Goal: Task Accomplishment & Management: Use online tool/utility

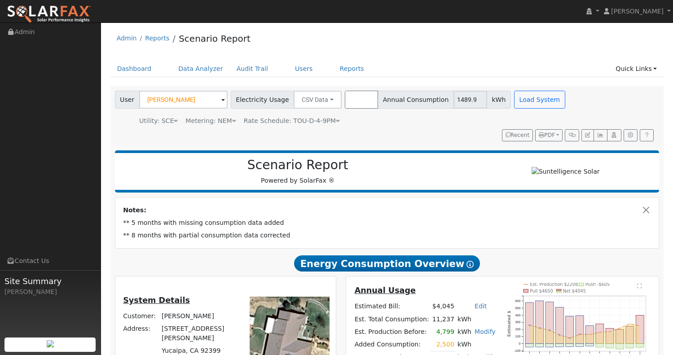
click at [361, 95] on button "Browse" at bounding box center [361, 100] width 33 height 18
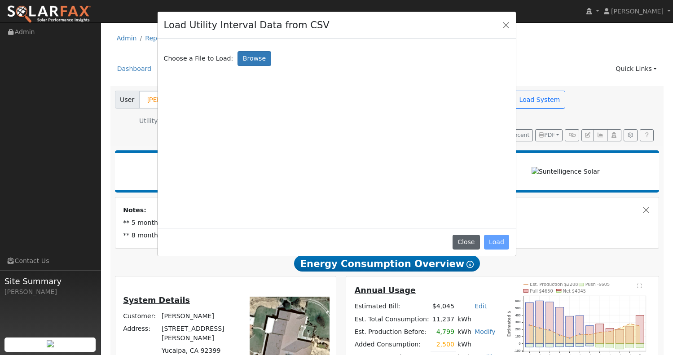
click at [468, 249] on button "Close" at bounding box center [465, 242] width 27 height 15
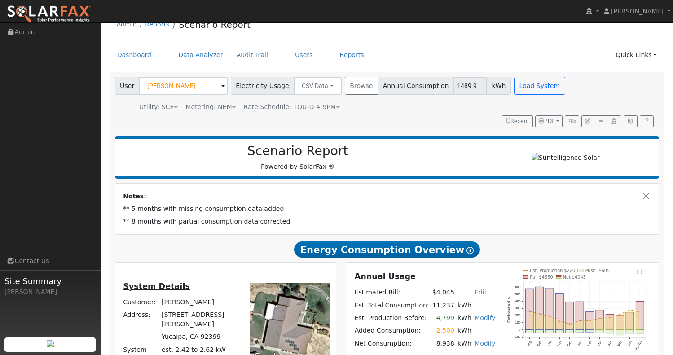
scroll to position [19, 0]
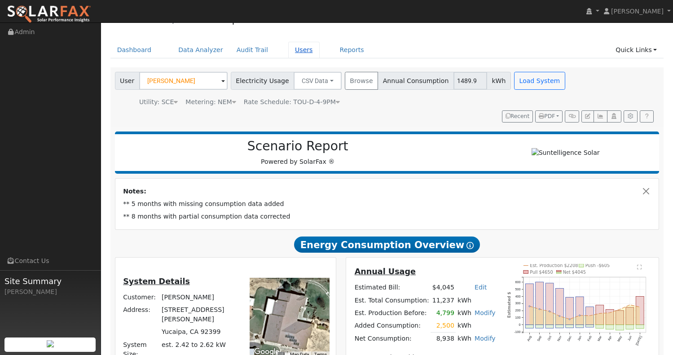
click at [291, 49] on link "Users" at bounding box center [303, 50] width 31 height 17
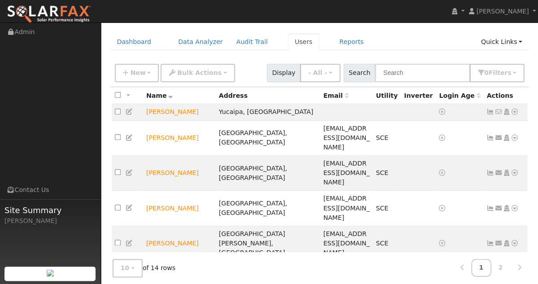
scroll to position [27, 0]
click at [119, 114] on input "checkbox" at bounding box center [118, 112] width 6 height 6
checkbox input "true"
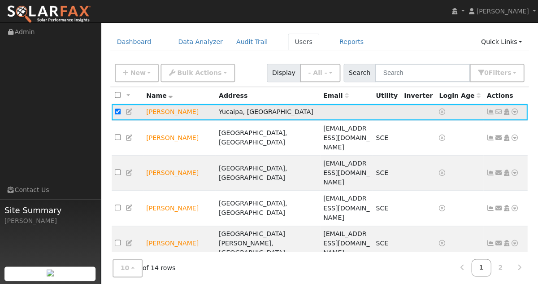
click at [515, 111] on icon at bounding box center [515, 112] width 8 height 6
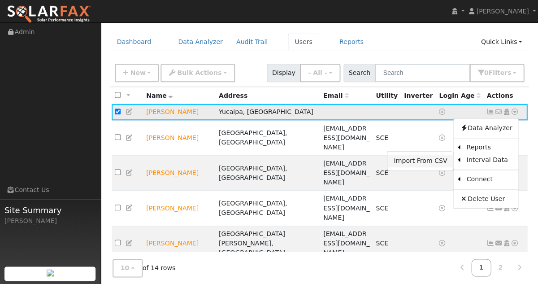
click at [428, 163] on link "Import From CSV" at bounding box center [421, 161] width 66 height 13
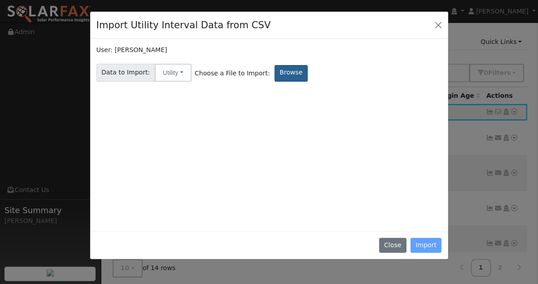
click at [275, 65] on label "Browse" at bounding box center [291, 73] width 33 height 17
click at [0, 0] on input "Browse" at bounding box center [0, 0] width 0 height 0
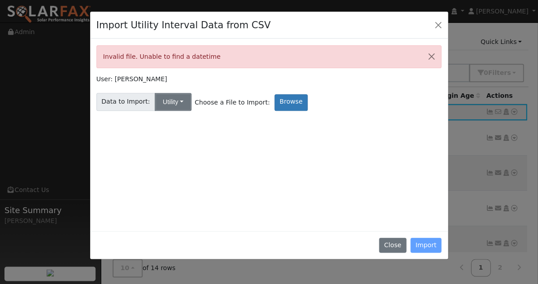
click at [171, 100] on button "Utility" at bounding box center [173, 102] width 37 height 18
click at [165, 118] on link "Utility" at bounding box center [180, 121] width 62 height 13
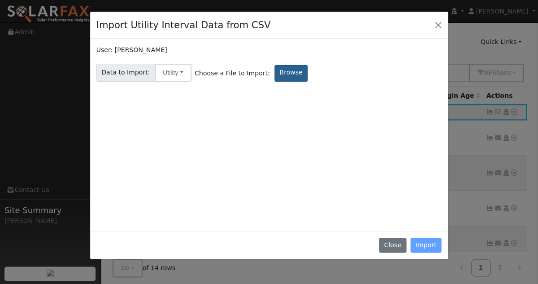
click at [279, 69] on label "Browse" at bounding box center [291, 73] width 33 height 17
click at [0, 0] on input "Browse" at bounding box center [0, 0] width 0 height 0
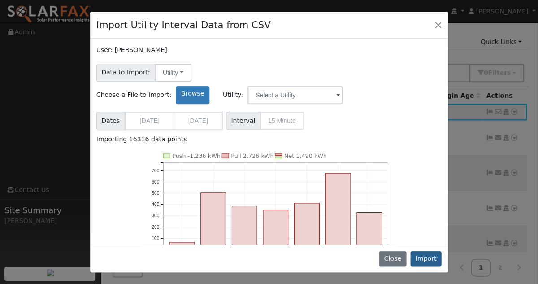
click at [429, 260] on button "Import" at bounding box center [426, 258] width 31 height 15
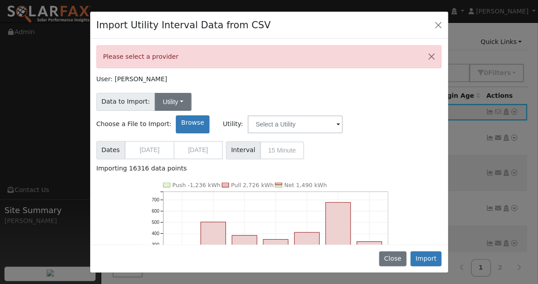
click at [166, 101] on button "Utility" at bounding box center [173, 102] width 37 height 18
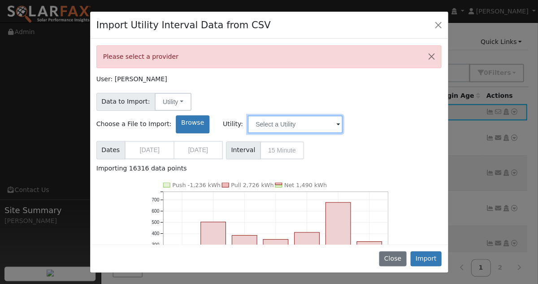
click at [343, 115] on input "text" at bounding box center [295, 124] width 95 height 18
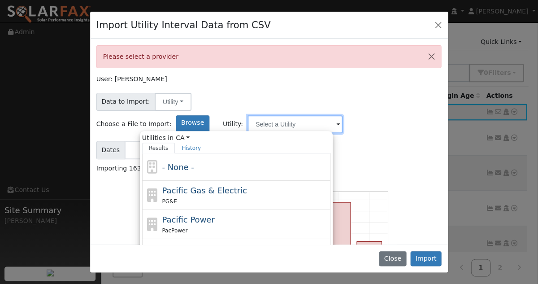
click at [343, 115] on input "text" at bounding box center [295, 124] width 95 height 18
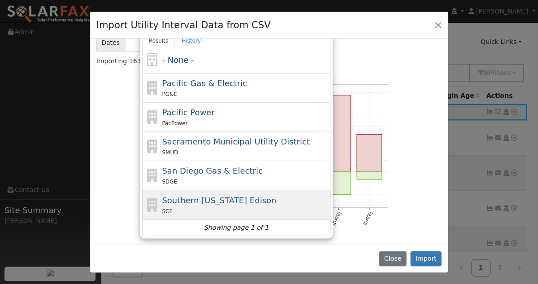
scroll to position [107, 0]
click at [273, 207] on div "SCE" at bounding box center [245, 211] width 166 height 9
type input "Southern [US_STATE] Edison"
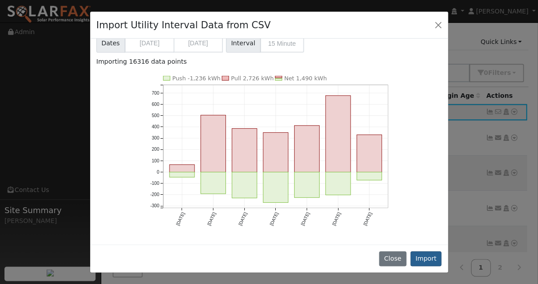
click at [422, 260] on button "Import" at bounding box center [426, 258] width 31 height 15
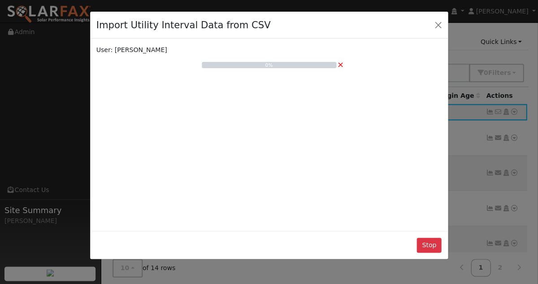
scroll to position [0, 0]
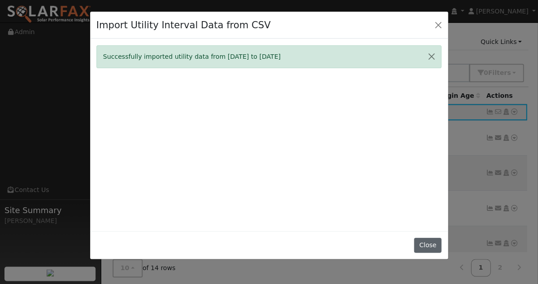
click at [429, 253] on button "Close" at bounding box center [427, 245] width 27 height 15
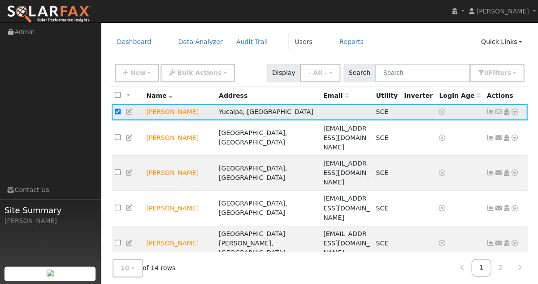
click at [512, 112] on icon at bounding box center [515, 112] width 8 height 6
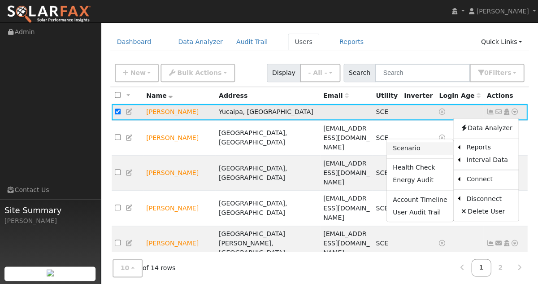
click at [420, 148] on link "Scenario" at bounding box center [420, 148] width 67 height 13
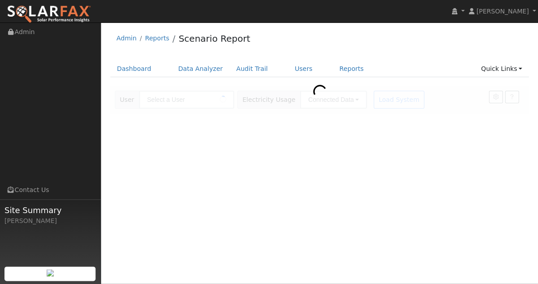
type input "[PERSON_NAME]"
type input "Southern [US_STATE] Edison"
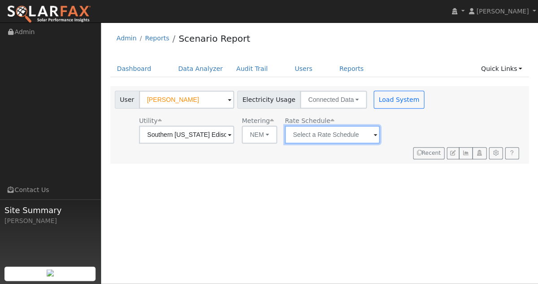
click at [234, 135] on input "text" at bounding box center [186, 135] width 95 height 18
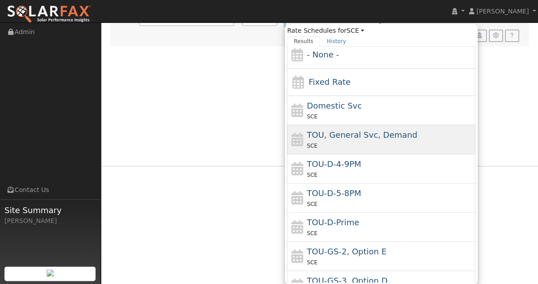
scroll to position [9, 0]
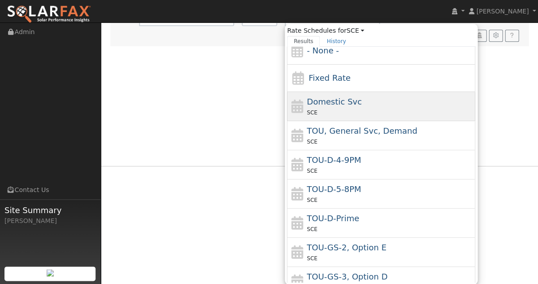
click at [316, 100] on span "Domestic Svc" at bounding box center [334, 101] width 55 height 9
type input "Domestic Svc"
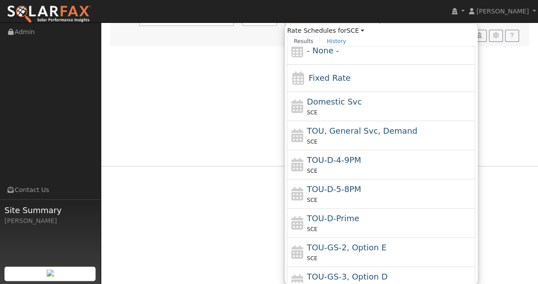
scroll to position [0, 0]
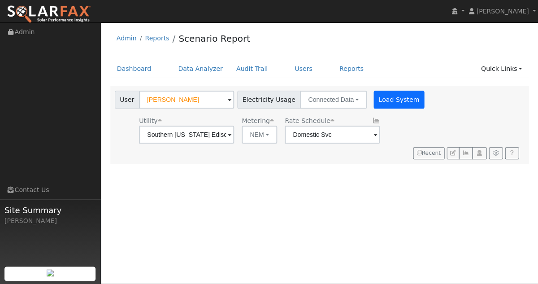
click at [400, 102] on button "Load System" at bounding box center [399, 100] width 51 height 18
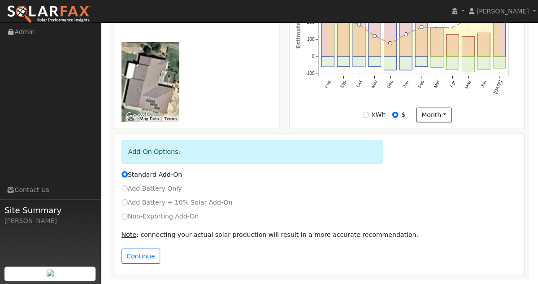
scroll to position [413, 0]
click at [125, 215] on input "Non-Exporting Add-On" at bounding box center [125, 217] width 6 height 6
radio input "true"
radio input "false"
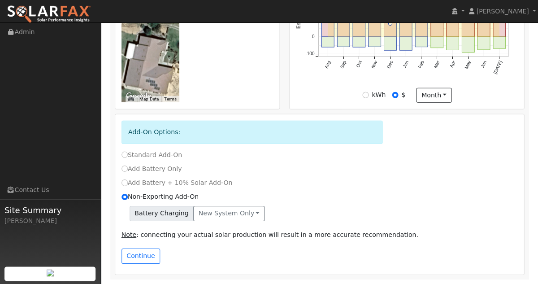
scroll to position [433, 0]
click at [243, 210] on button "New system only" at bounding box center [228, 213] width 71 height 15
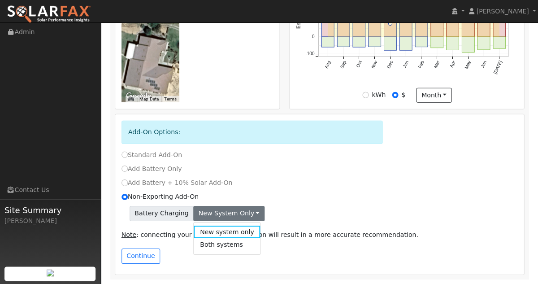
click at [285, 210] on div "Battery Charging New system only New system only Both systems" at bounding box center [320, 213] width 397 height 15
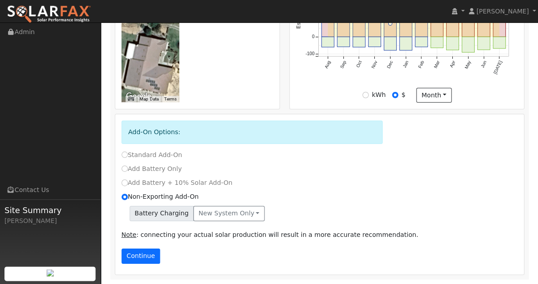
click at [139, 259] on button "Continue" at bounding box center [141, 256] width 39 height 15
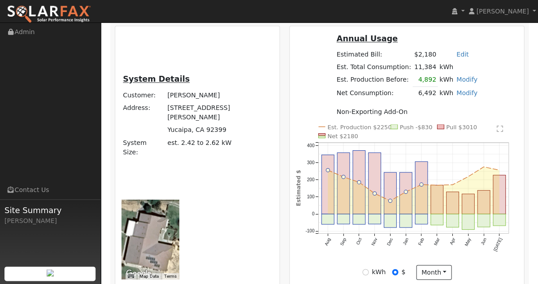
scroll to position [257, 0]
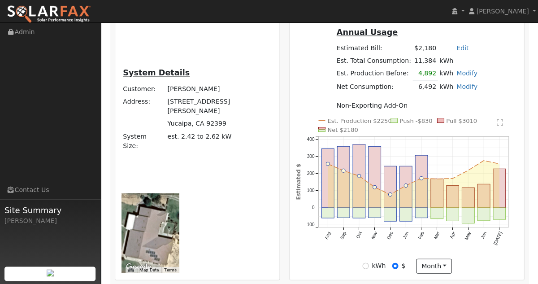
click at [463, 90] on link "Modify" at bounding box center [467, 86] width 21 height 7
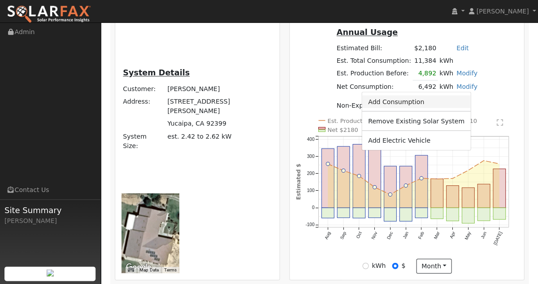
click at [418, 104] on link "Add Consumption" at bounding box center [416, 101] width 109 height 13
type input "6492"
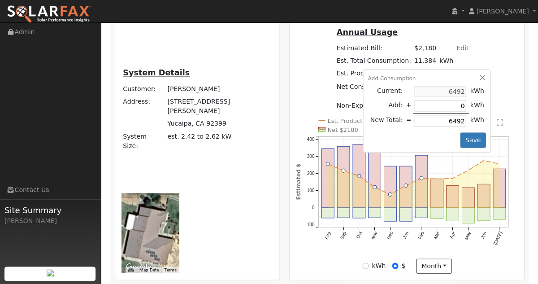
type input "3"
type input "6495"
type input "35"
type input "6527"
type input "350"
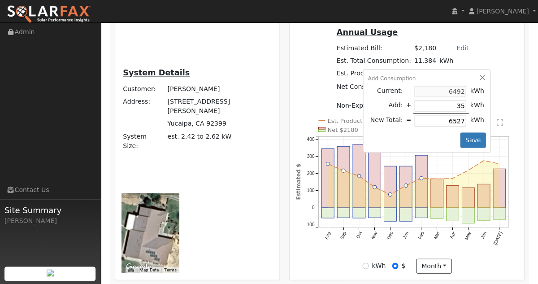
type input "6842"
type input "3500"
type input "9992"
type input "3500"
click at [461, 143] on button "Save" at bounding box center [473, 139] width 26 height 15
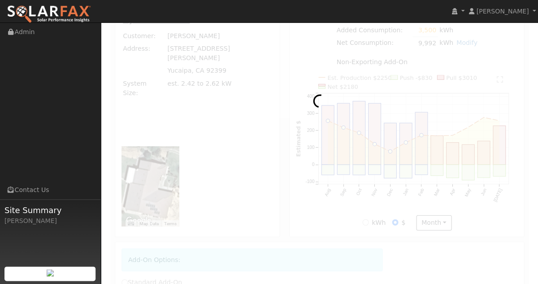
radio input "true"
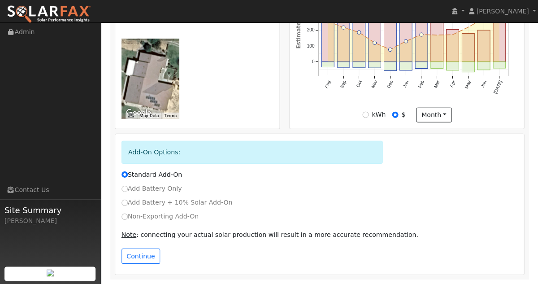
scroll to position [425, 0]
click at [125, 217] on input "Non-Exporting Add-On" at bounding box center [125, 217] width 6 height 6
radio input "true"
radio input "false"
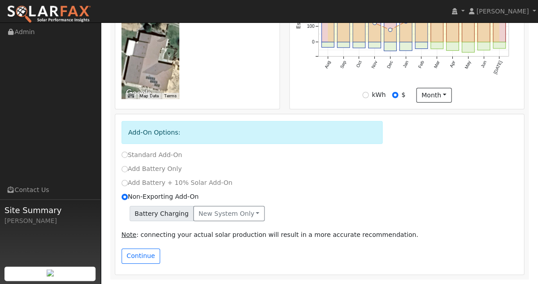
scroll to position [445, 0]
click at [144, 256] on button "Continue" at bounding box center [141, 256] width 39 height 15
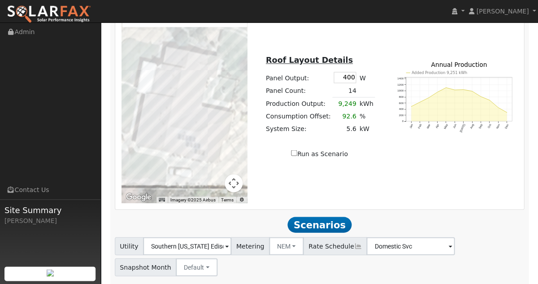
scroll to position [861, 0]
drag, startPoint x: 340, startPoint y: 83, endPoint x: 382, endPoint y: 86, distance: 42.7
click at [382, 86] on div "Roof Layout Details Panel Output: 400 W Panel Count: 14 Production Output: 9,24…" at bounding box center [320, 102] width 136 height 113
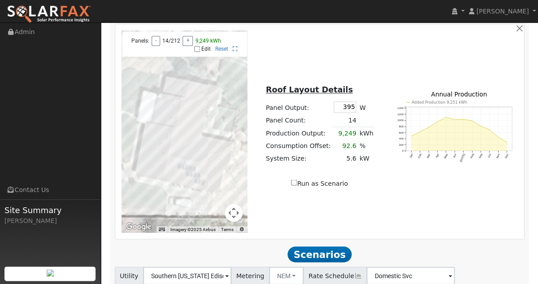
scroll to position [818, 0]
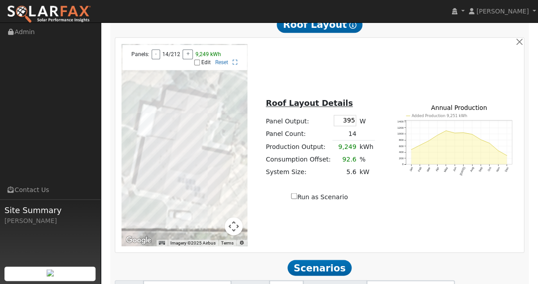
type input "395"
click at [197, 66] on input "Edit" at bounding box center [197, 62] width 6 height 6
checkbox input "true"
click at [184, 176] on div at bounding box center [185, 145] width 126 height 202
click at [185, 179] on div at bounding box center [185, 145] width 126 height 202
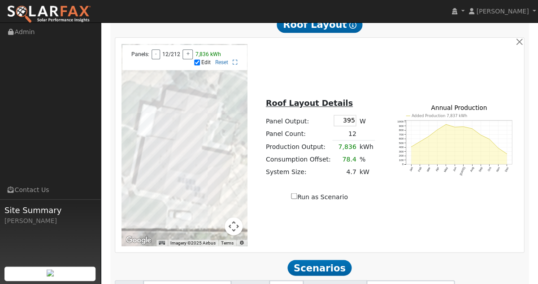
click at [184, 183] on div at bounding box center [185, 145] width 126 height 202
click at [191, 179] on div at bounding box center [185, 145] width 126 height 202
click at [192, 184] on div at bounding box center [185, 145] width 126 height 202
click at [192, 176] on div at bounding box center [185, 145] width 126 height 202
click at [192, 177] on div at bounding box center [185, 145] width 126 height 202
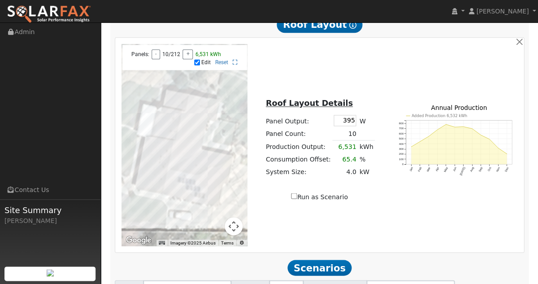
click at [201, 178] on div at bounding box center [185, 145] width 126 height 202
click at [192, 181] on div at bounding box center [185, 145] width 126 height 202
click at [197, 182] on div at bounding box center [185, 145] width 126 height 202
click at [197, 185] on div at bounding box center [185, 145] width 126 height 202
click at [205, 187] on div at bounding box center [185, 145] width 126 height 202
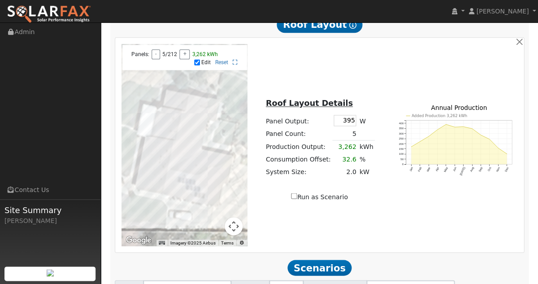
click at [204, 191] on div at bounding box center [185, 145] width 126 height 202
click at [203, 193] on div at bounding box center [185, 145] width 126 height 202
click at [203, 197] on div at bounding box center [185, 145] width 126 height 202
click at [197, 189] on div at bounding box center [185, 145] width 126 height 202
click at [190, 188] on div at bounding box center [185, 145] width 126 height 202
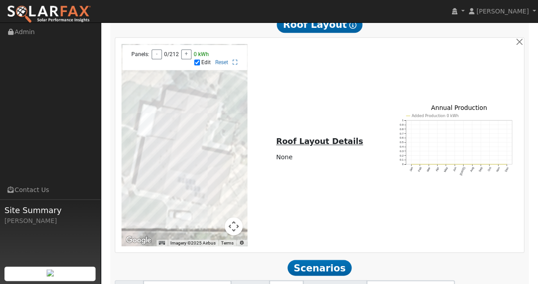
click at [163, 183] on div at bounding box center [185, 145] width 126 height 202
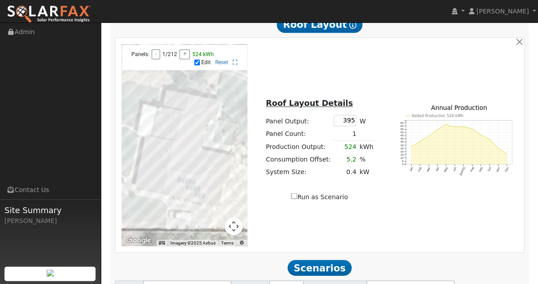
click at [163, 187] on div at bounding box center [185, 145] width 126 height 202
click at [155, 185] on div at bounding box center [185, 145] width 126 height 202
click at [156, 185] on div at bounding box center [185, 145] width 126 height 202
click at [157, 178] on div at bounding box center [185, 145] width 126 height 202
click at [164, 175] on div at bounding box center [185, 145] width 126 height 202
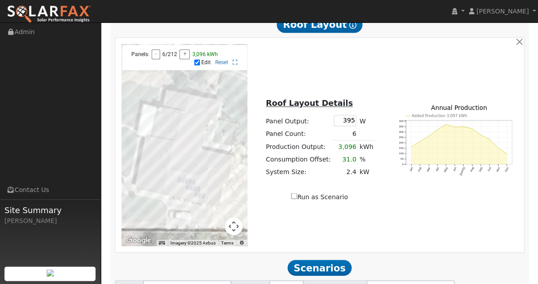
click at [166, 176] on div at bounding box center [185, 145] width 126 height 202
click at [158, 174] on div at bounding box center [185, 145] width 126 height 202
click at [159, 171] on div at bounding box center [185, 145] width 126 height 202
click at [160, 167] on div at bounding box center [185, 145] width 126 height 202
click at [149, 184] on div at bounding box center [185, 145] width 126 height 202
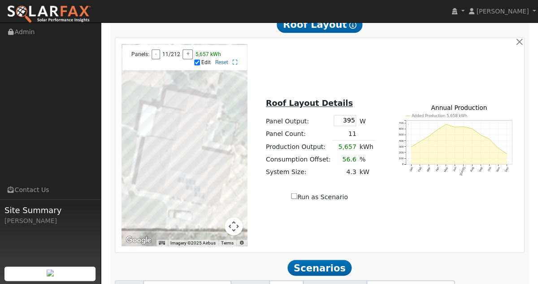
click at [149, 181] on div at bounding box center [185, 145] width 126 height 202
click at [149, 176] on div at bounding box center [185, 145] width 126 height 202
click at [152, 172] on div at bounding box center [185, 145] width 126 height 202
click at [153, 168] on div at bounding box center [185, 145] width 126 height 202
click at [153, 169] on div at bounding box center [185, 145] width 126 height 202
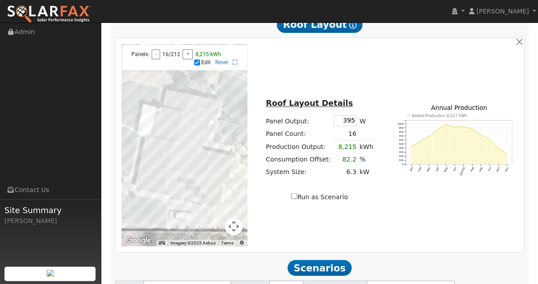
click at [153, 162] on div at bounding box center [185, 145] width 126 height 202
click at [154, 158] on div at bounding box center [185, 145] width 126 height 202
click at [155, 155] on div at bounding box center [185, 145] width 126 height 202
click at [156, 152] on div at bounding box center [185, 145] width 126 height 202
click at [297, 199] on input "Run as Scenario" at bounding box center [294, 196] width 6 height 6
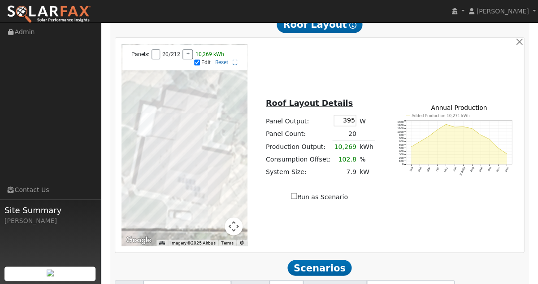
checkbox input "true"
type input "10269"
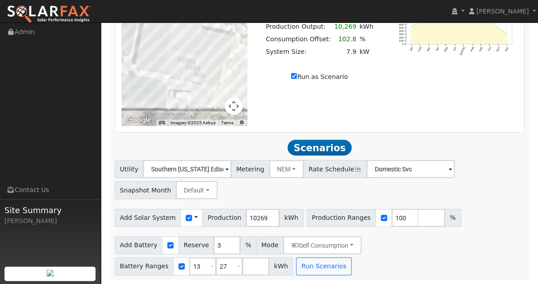
scroll to position [945, 0]
click at [194, 267] on input "13" at bounding box center [202, 266] width 27 height 18
type input "27"
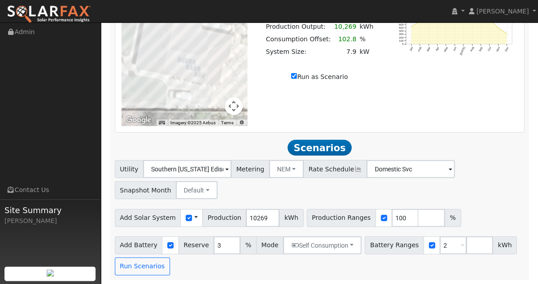
click at [474, 229] on div "Utility Southern [US_STATE] Edison Metering NEM NEM NBT Rate Schedule Domestic …" at bounding box center [320, 217] width 420 height 115
click at [440, 245] on input "2" at bounding box center [453, 245] width 27 height 18
type input "27"
click at [426, 262] on div "Add Battery Reserve 3 % Mode Self Consumption Self Consumption Peak Savings Bac…" at bounding box center [319, 254] width 413 height 42
click at [466, 248] on input "number" at bounding box center [479, 245] width 27 height 18
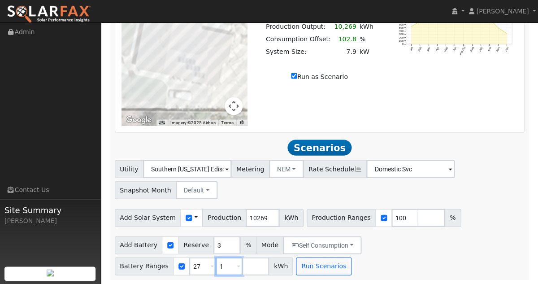
type input "13"
type input "13.5"
type input "27"
click at [434, 252] on div "Add Battery Reserve 3 % Mode Self Consumption Self Consumption Peak Savings Bac…" at bounding box center [319, 254] width 413 height 42
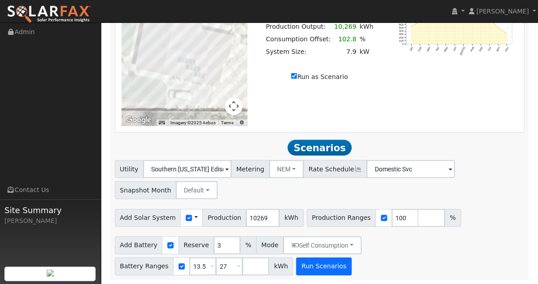
click at [298, 263] on button "Run Scenarios" at bounding box center [323, 266] width 55 height 18
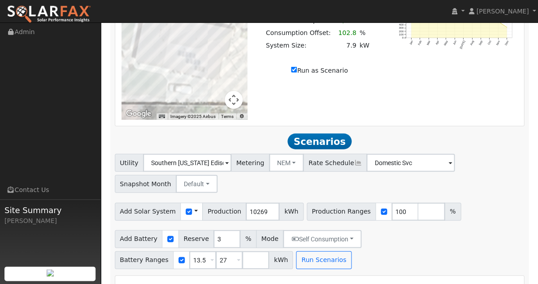
type input "7.9"
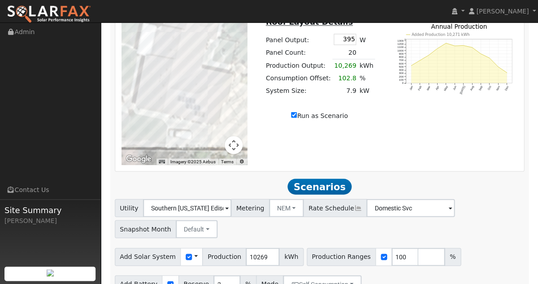
scroll to position [899, 0]
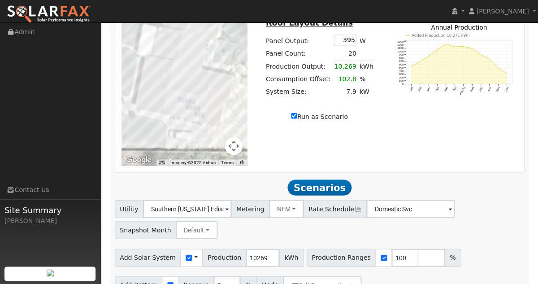
click at [158, 67] on div at bounding box center [185, 65] width 126 height 202
click at [159, 63] on div at bounding box center [185, 65] width 126 height 202
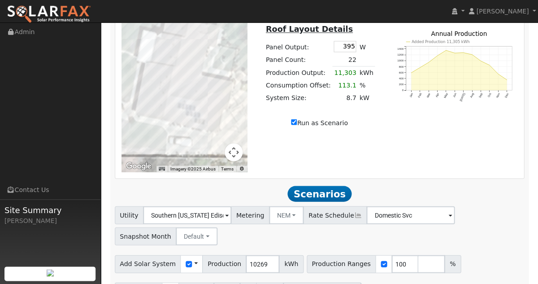
scroll to position [781, 0]
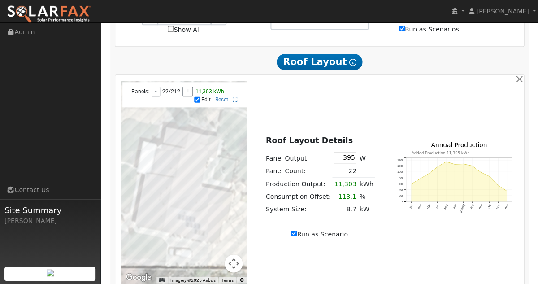
click at [346, 199] on td "113.1" at bounding box center [345, 196] width 26 height 13
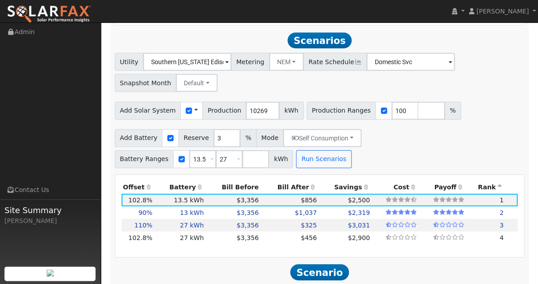
scroll to position [1045, 0]
click at [394, 114] on input "101" at bounding box center [405, 111] width 27 height 18
click at [394, 114] on input "102" at bounding box center [405, 111] width 27 height 18
click at [394, 114] on input "103" at bounding box center [405, 111] width 27 height 18
click at [394, 114] on input "104" at bounding box center [405, 111] width 27 height 18
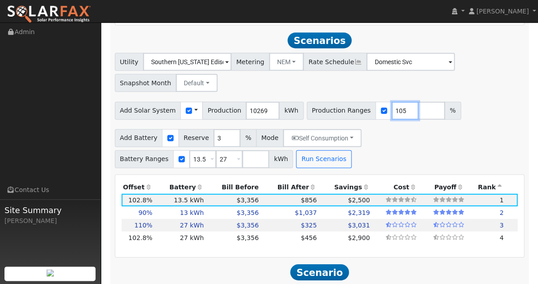
click at [394, 114] on input "105" at bounding box center [405, 111] width 27 height 18
click at [394, 114] on input "106" at bounding box center [405, 111] width 27 height 18
click at [394, 114] on input "107" at bounding box center [405, 111] width 27 height 18
click at [394, 114] on input "108" at bounding box center [405, 111] width 27 height 18
click at [394, 114] on input "109" at bounding box center [405, 111] width 27 height 18
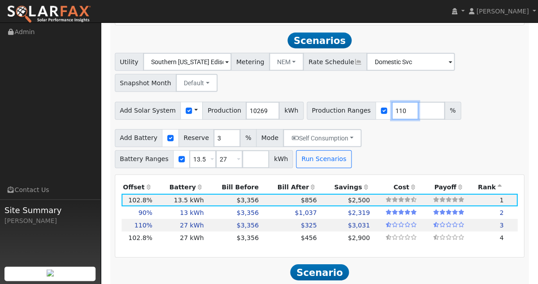
click at [394, 114] on input "110" at bounding box center [405, 111] width 27 height 18
click at [394, 114] on input "111" at bounding box center [405, 111] width 27 height 18
type input "110"
click at [393, 118] on input "110" at bounding box center [405, 111] width 27 height 18
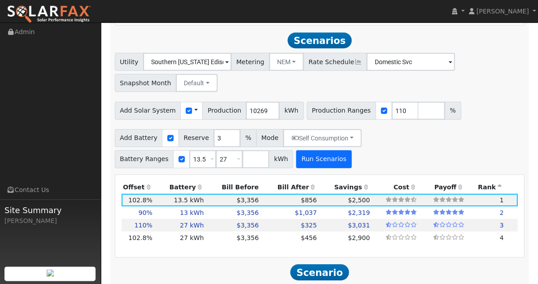
click at [306, 167] on button "Run Scenarios" at bounding box center [323, 159] width 55 height 18
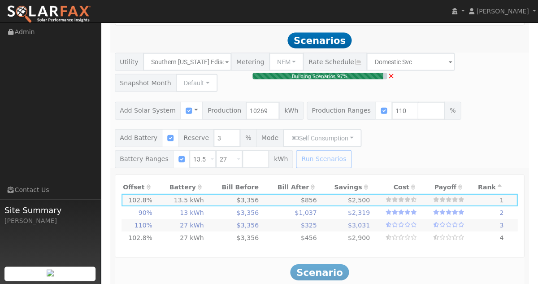
type input "7.5"
type input "$22,592"
type input "$12,448"
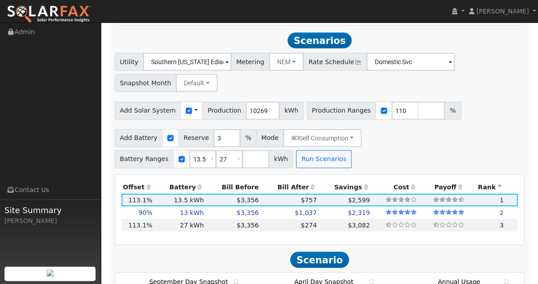
scroll to position [1056, 0]
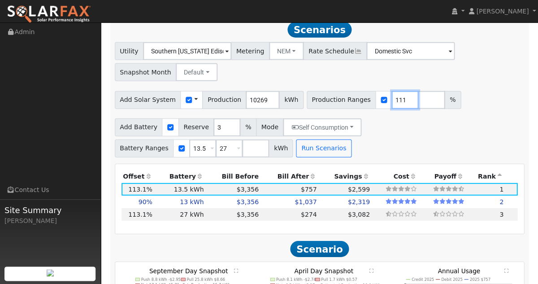
click at [394, 102] on input "111" at bounding box center [405, 100] width 27 height 18
click at [394, 102] on input "112" at bounding box center [405, 100] width 27 height 18
click at [394, 102] on input "113" at bounding box center [405, 100] width 27 height 18
click at [394, 102] on input "114" at bounding box center [405, 100] width 27 height 18
click at [394, 102] on input "115" at bounding box center [405, 100] width 27 height 18
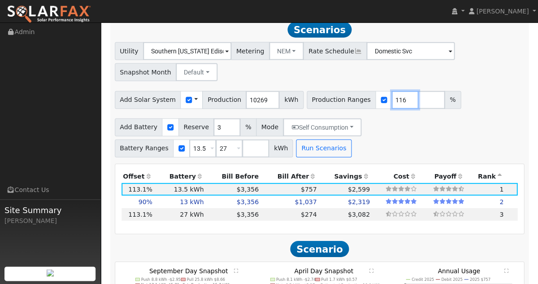
click at [394, 102] on input "116" at bounding box center [405, 100] width 27 height 18
click at [394, 102] on input "117" at bounding box center [405, 100] width 27 height 18
click at [394, 102] on input "118" at bounding box center [405, 100] width 27 height 18
click at [394, 102] on input "119" at bounding box center [405, 100] width 27 height 18
type input "120"
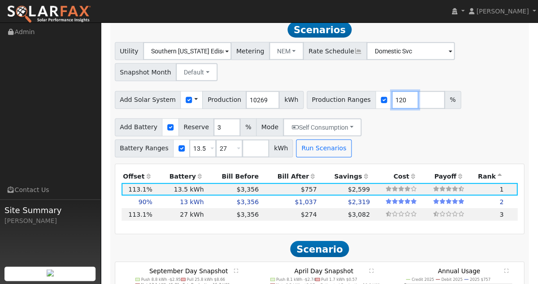
click at [394, 102] on input "120" at bounding box center [405, 100] width 27 height 18
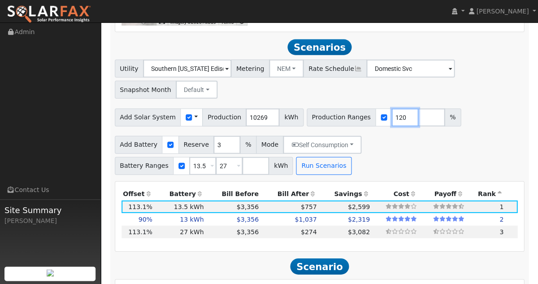
scroll to position [1038, 0]
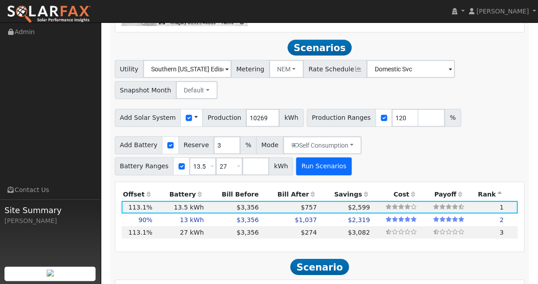
click at [321, 174] on button "Run Scenarios" at bounding box center [323, 166] width 55 height 18
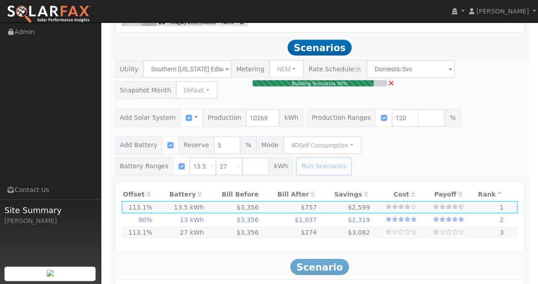
type input "6.0"
type input "$17,986"
type input "$18,200"
type input "$10,856"
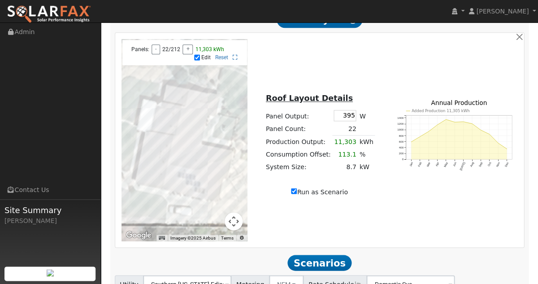
scroll to position [827, 0]
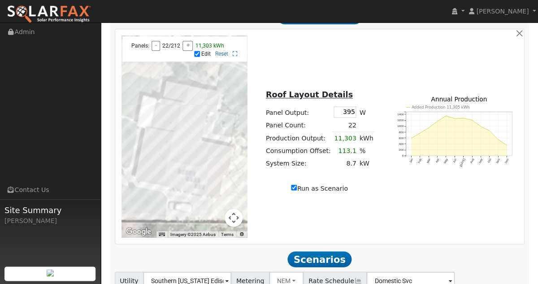
click at [160, 157] on div at bounding box center [185, 136] width 126 height 202
click at [163, 137] on div at bounding box center [185, 136] width 126 height 202
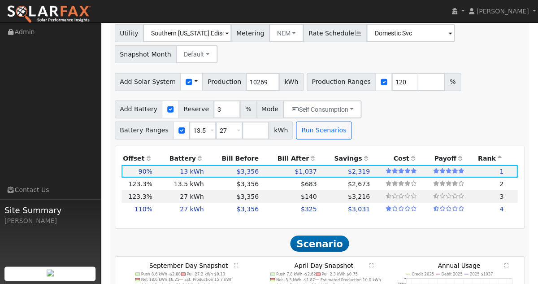
scroll to position [1071, 0]
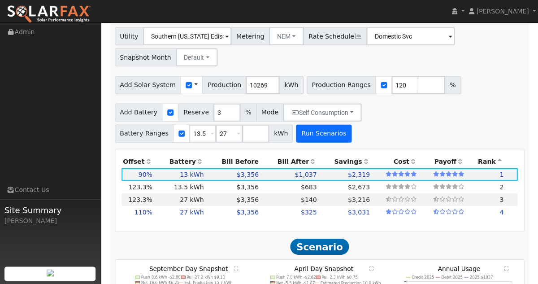
click at [318, 141] on button "Run Scenarios" at bounding box center [323, 134] width 55 height 18
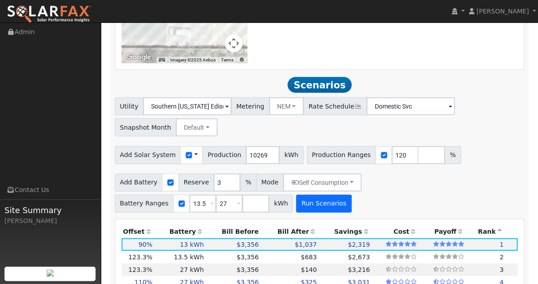
scroll to position [909, 0]
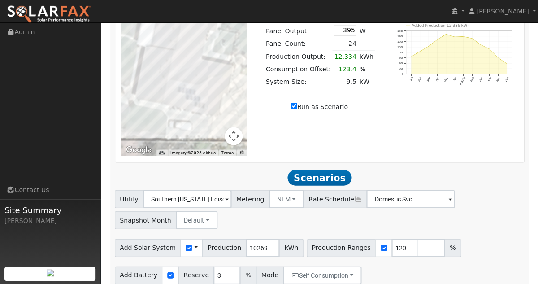
click at [294, 109] on input "Run as Scenario" at bounding box center [294, 106] width 6 height 6
checkbox input "false"
type input "9992"
type input "100"
click at [294, 109] on input "Run as Scenario" at bounding box center [294, 106] width 6 height 6
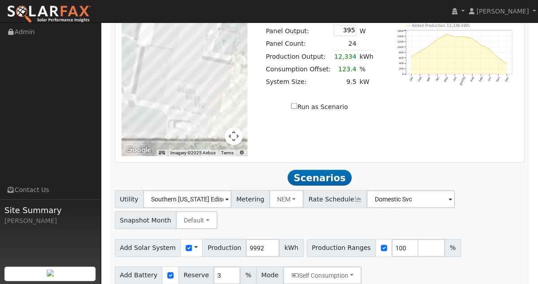
checkbox input "true"
type input "12334"
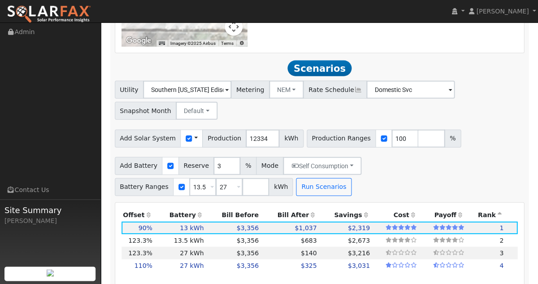
scroll to position [1031, 0]
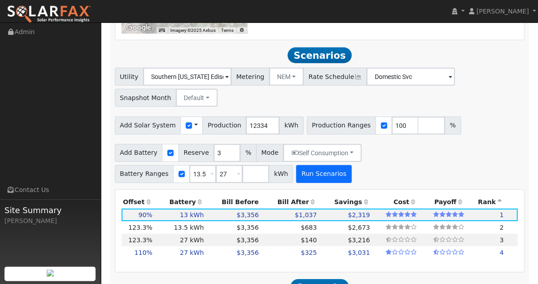
click at [318, 183] on button "Run Scenarios" at bounding box center [323, 174] width 55 height 18
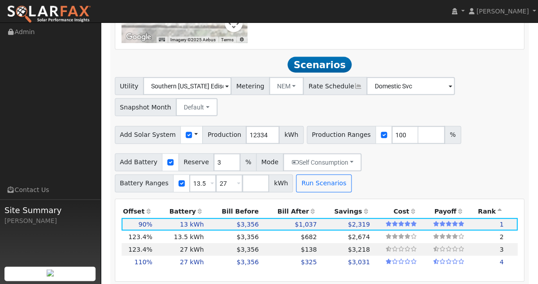
scroll to position [1021, 0]
click at [394, 138] on input "101" at bounding box center [405, 135] width 27 height 18
click at [394, 138] on input "102" at bounding box center [405, 135] width 27 height 18
click at [394, 138] on input "103" at bounding box center [405, 135] width 27 height 18
click at [394, 138] on input "104" at bounding box center [405, 135] width 27 height 18
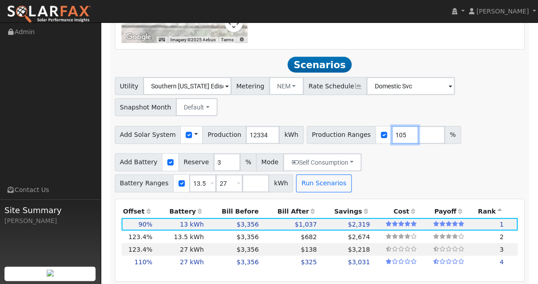
click at [394, 138] on input "105" at bounding box center [405, 135] width 27 height 18
click at [394, 138] on input "106" at bounding box center [405, 135] width 27 height 18
click at [394, 138] on input "107" at bounding box center [405, 135] width 27 height 18
click at [394, 138] on input "108" at bounding box center [405, 135] width 27 height 18
click at [394, 142] on input "107" at bounding box center [405, 135] width 27 height 18
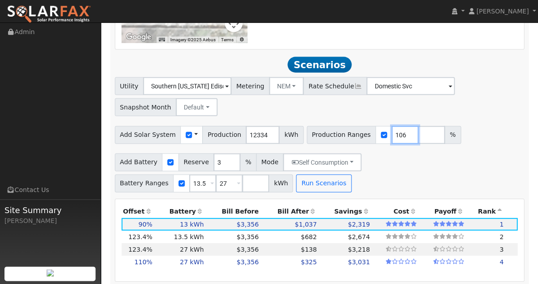
click at [394, 142] on input "106" at bounding box center [405, 135] width 27 height 18
click at [394, 142] on input "105" at bounding box center [405, 135] width 27 height 18
click at [394, 142] on input "104" at bounding box center [405, 135] width 27 height 18
click at [394, 142] on input "103" at bounding box center [405, 135] width 27 height 18
click at [394, 142] on input "102" at bounding box center [405, 135] width 27 height 18
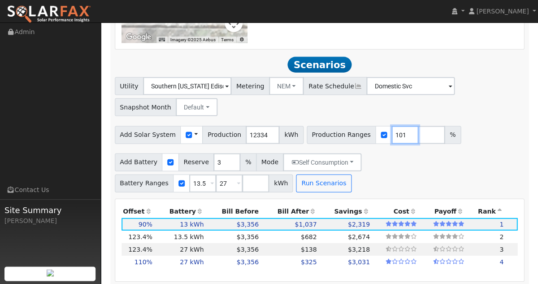
click at [394, 142] on input "101" at bounding box center [405, 135] width 27 height 18
type input "100"
click at [394, 142] on input "100" at bounding box center [405, 135] width 27 height 18
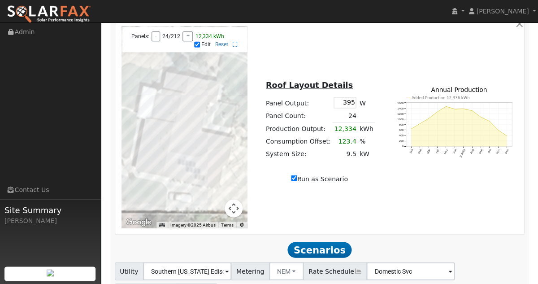
scroll to position [828, 0]
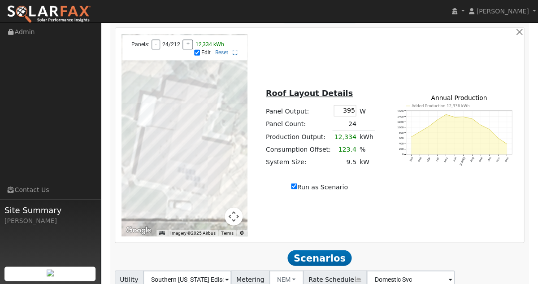
click at [295, 189] on input "Run as Scenario" at bounding box center [294, 186] width 6 height 6
checkbox input "false"
type input "9992"
click at [348, 129] on td "24" at bounding box center [345, 124] width 26 height 13
click at [188, 49] on button "+" at bounding box center [188, 44] width 10 height 10
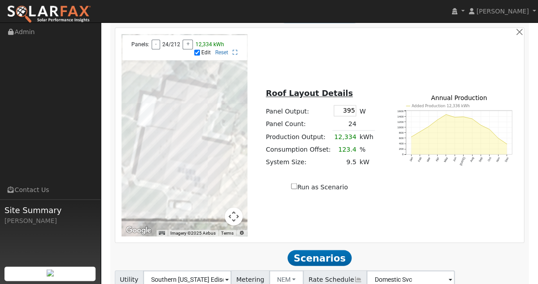
click at [164, 138] on div at bounding box center [185, 135] width 126 height 202
click at [164, 136] on div at bounding box center [185, 135] width 126 height 202
click at [164, 140] on div at bounding box center [185, 135] width 126 height 202
click at [162, 143] on div at bounding box center [185, 135] width 126 height 202
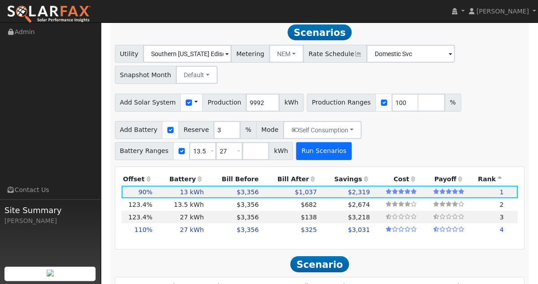
scroll to position [1059, 0]
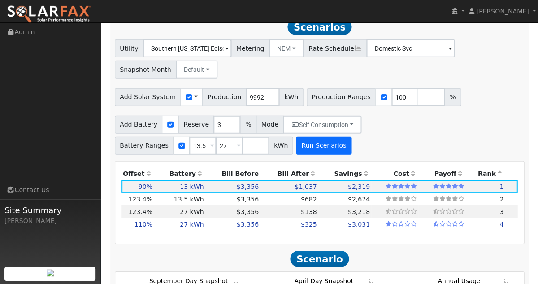
click at [316, 149] on button "Run Scenarios" at bounding box center [323, 146] width 55 height 18
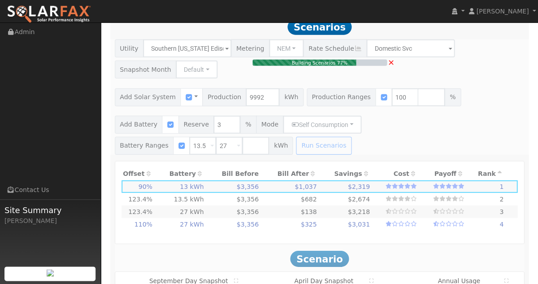
type input "6.7"
type input "$19,984"
type input "$18,900"
type input "$11,665"
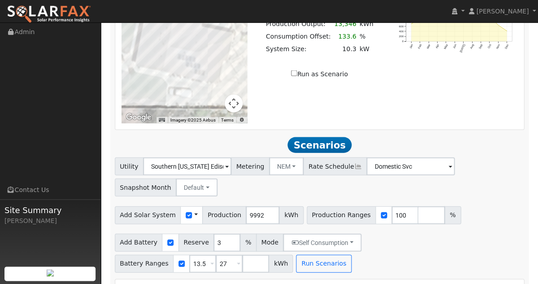
scroll to position [940, 0]
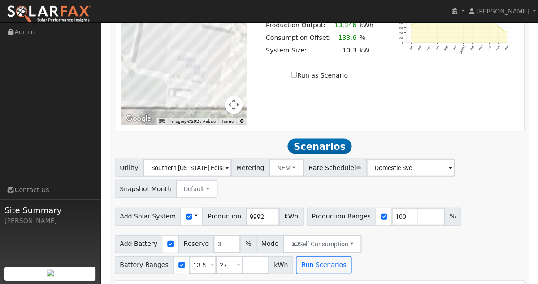
click at [297, 77] on input "Run as Scenario" at bounding box center [294, 74] width 6 height 6
checkbox input "true"
type input "13346"
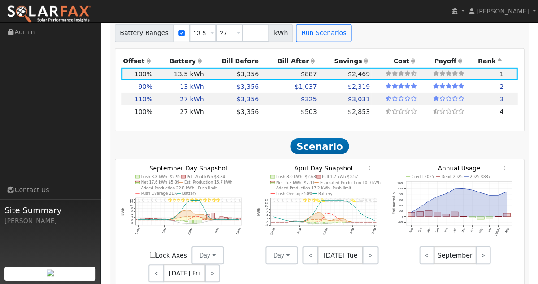
scroll to position [1115, 0]
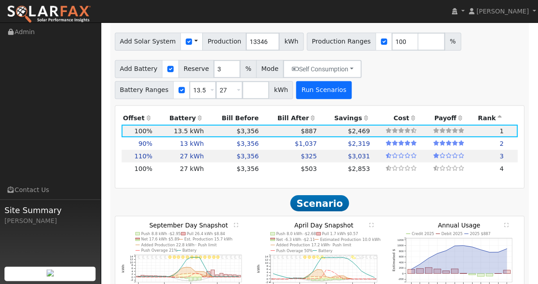
click at [334, 99] on button "Run Scenarios" at bounding box center [323, 90] width 55 height 18
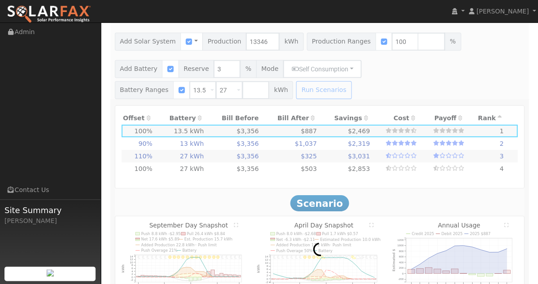
type input "6.0"
type input "$17,986"
type input "$18,200"
type input "$10,856"
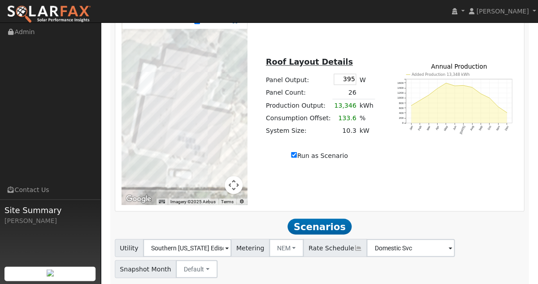
scroll to position [840, 0]
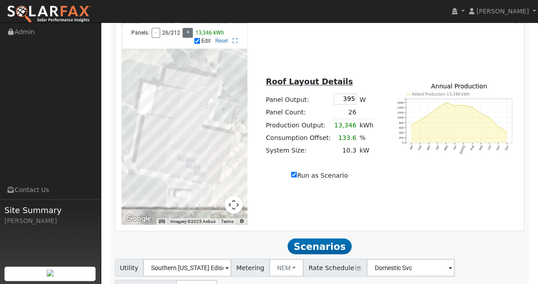
type input "13975"
click at [187, 38] on button "+" at bounding box center [188, 33] width 10 height 10
click at [296, 177] on input "Run as Scenario" at bounding box center [294, 174] width 6 height 6
checkbox input "false"
type input "9992"
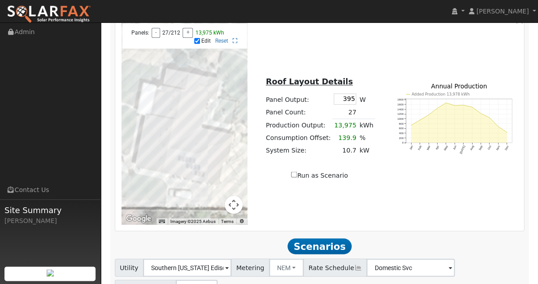
click at [296, 177] on input "Run as Scenario" at bounding box center [294, 174] width 6 height 6
checkbox input "true"
type input "13975"
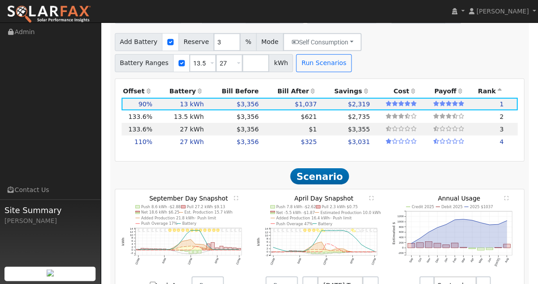
scroll to position [1148, 0]
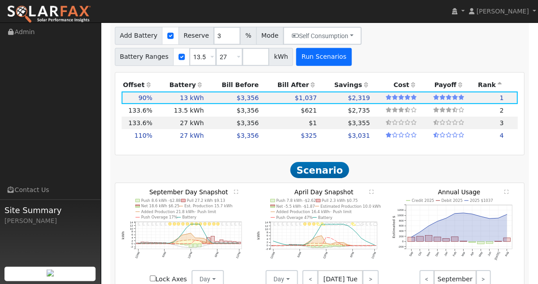
click at [305, 59] on button "Run Scenarios" at bounding box center [323, 57] width 55 height 18
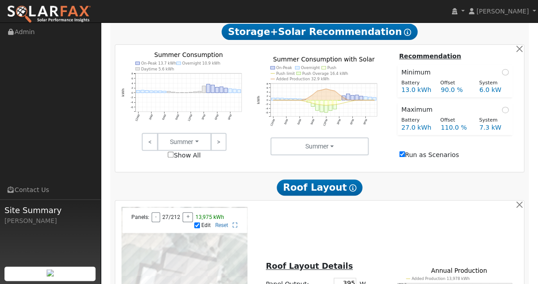
scroll to position [656, 0]
click at [400, 157] on input "Run as Scenarios" at bounding box center [402, 154] width 6 height 6
checkbox input "false"
type input "10.7"
type input "$32,100"
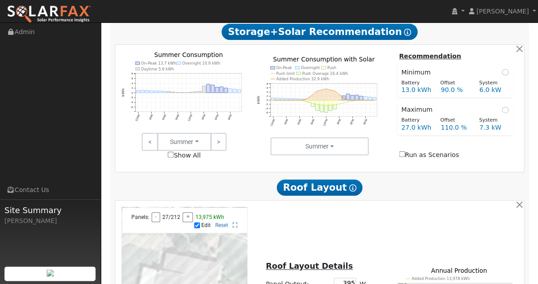
type input "$18,900"
type input "$15,300"
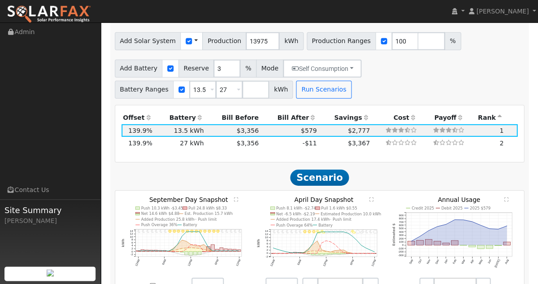
scroll to position [1127, 0]
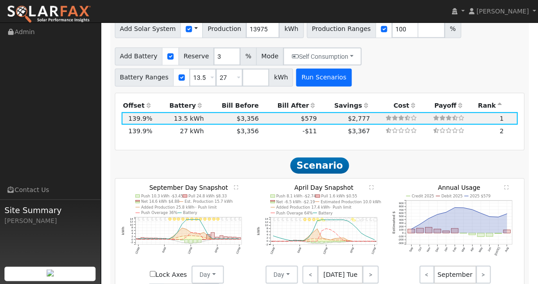
click at [321, 83] on button "Run Scenarios" at bounding box center [323, 78] width 55 height 18
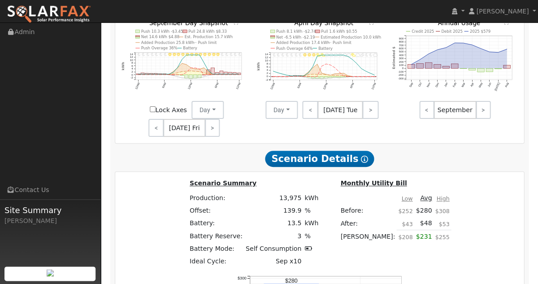
scroll to position [1308, 0]
